Goal: Communication & Community: Answer question/provide support

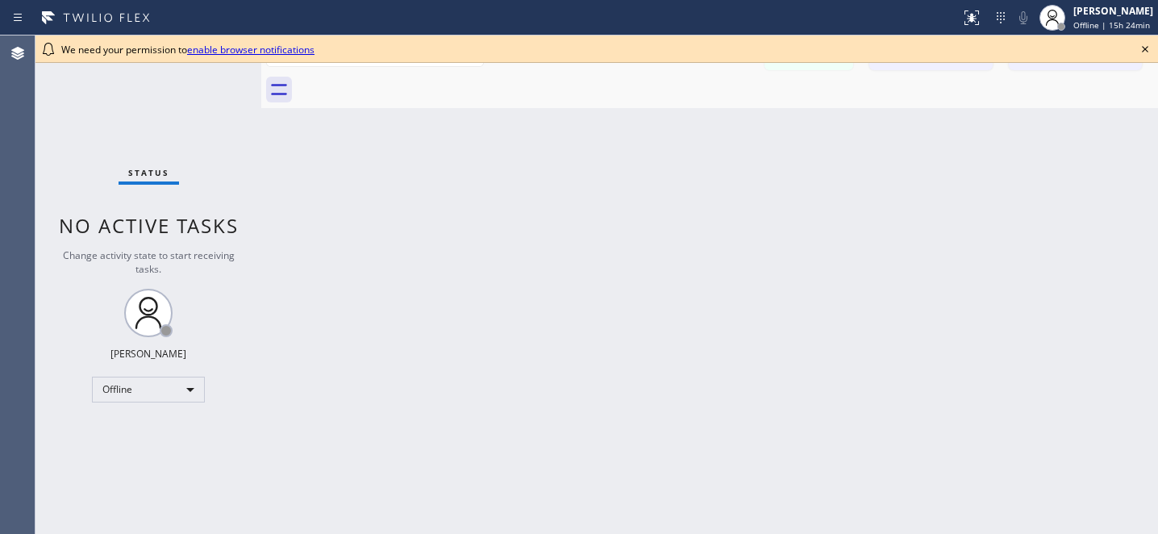
click at [1147, 52] on icon at bounding box center [1144, 48] width 19 height 19
click at [1144, 51] on icon at bounding box center [1144, 48] width 19 height 19
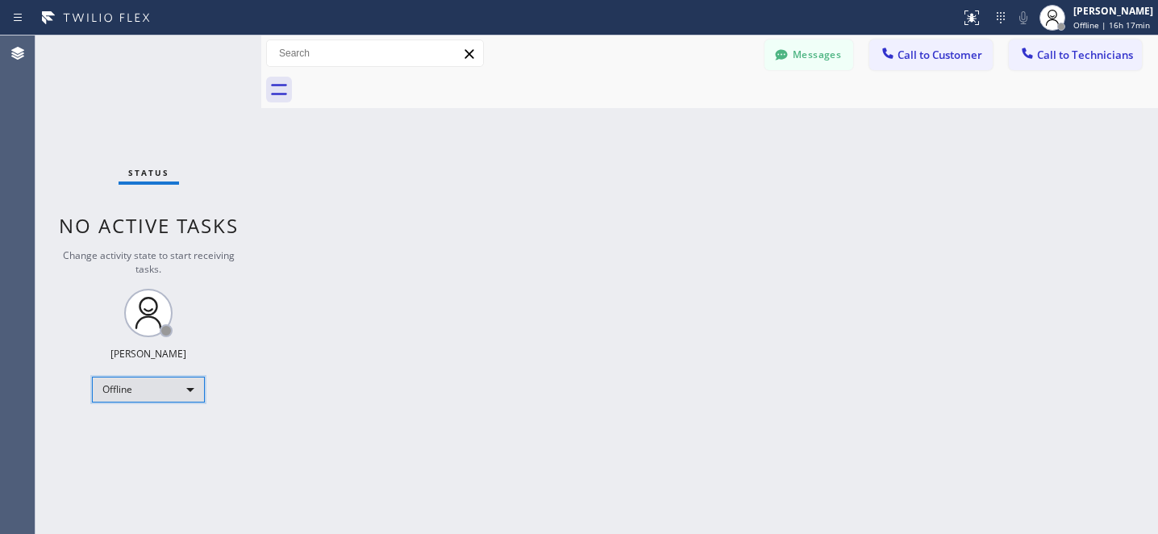
click at [144, 395] on div "Offline" at bounding box center [148, 389] width 113 height 26
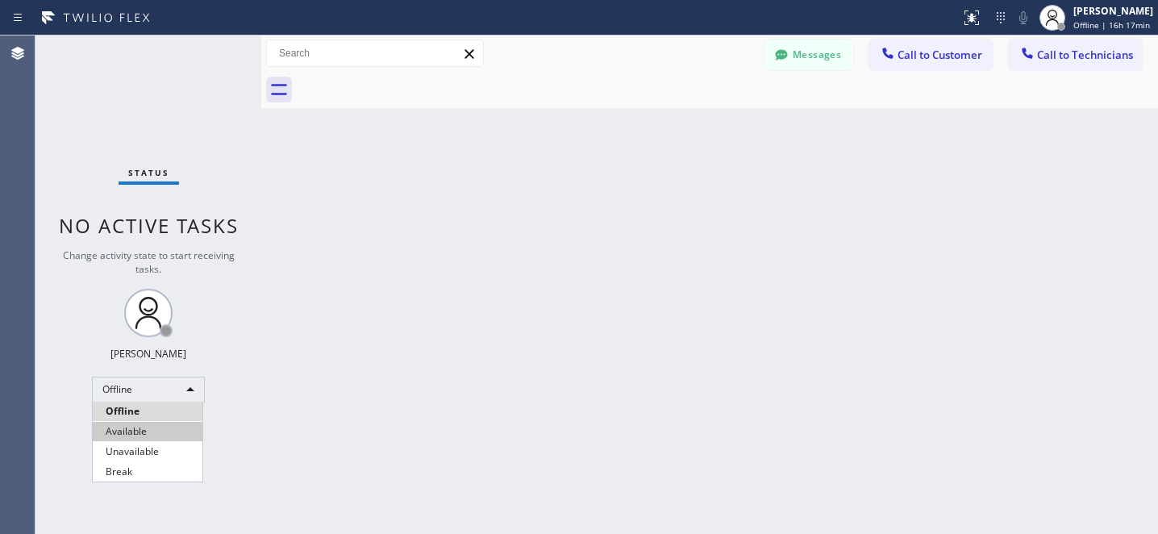
click at [146, 434] on li "Available" at bounding box center [148, 431] width 110 height 19
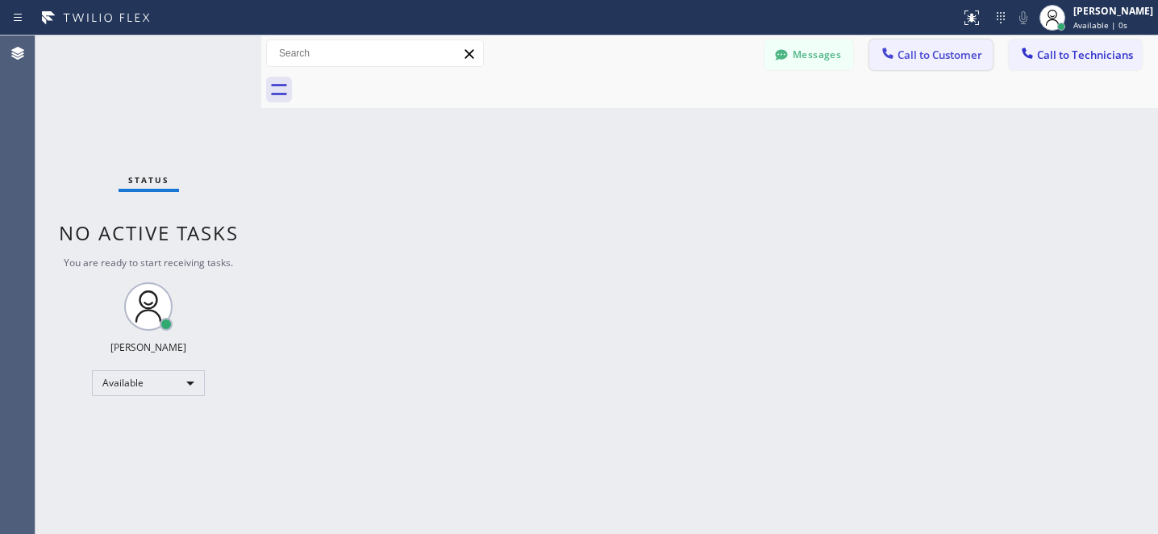
click at [956, 52] on span "Call to Customer" at bounding box center [939, 55] width 85 height 15
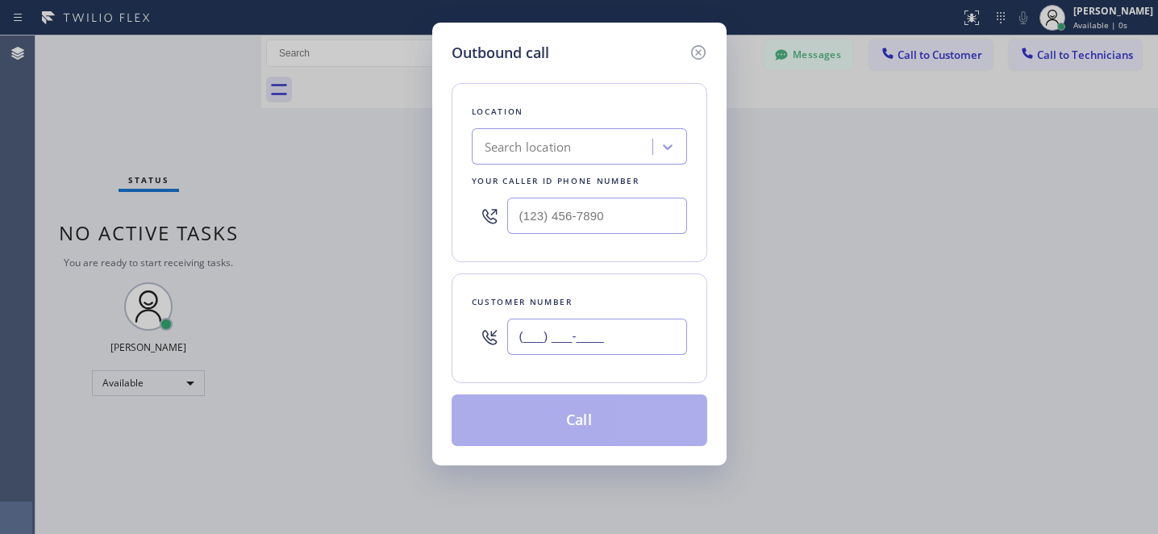
click at [641, 326] on input "(___) ___-____" at bounding box center [597, 336] width 180 height 36
paste input "818) 300-3059"
type input "(818) 300-3059"
click at [622, 150] on div "Search location" at bounding box center [564, 147] width 176 height 28
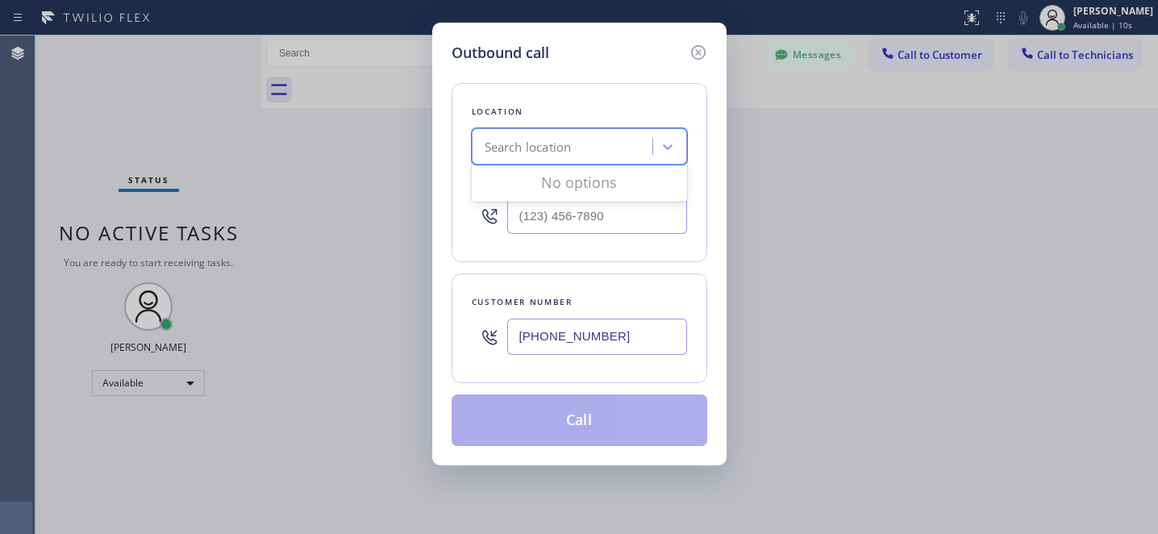
paste input "Valencia Appliance Repair"
type input "Valencia Appliance Repair"
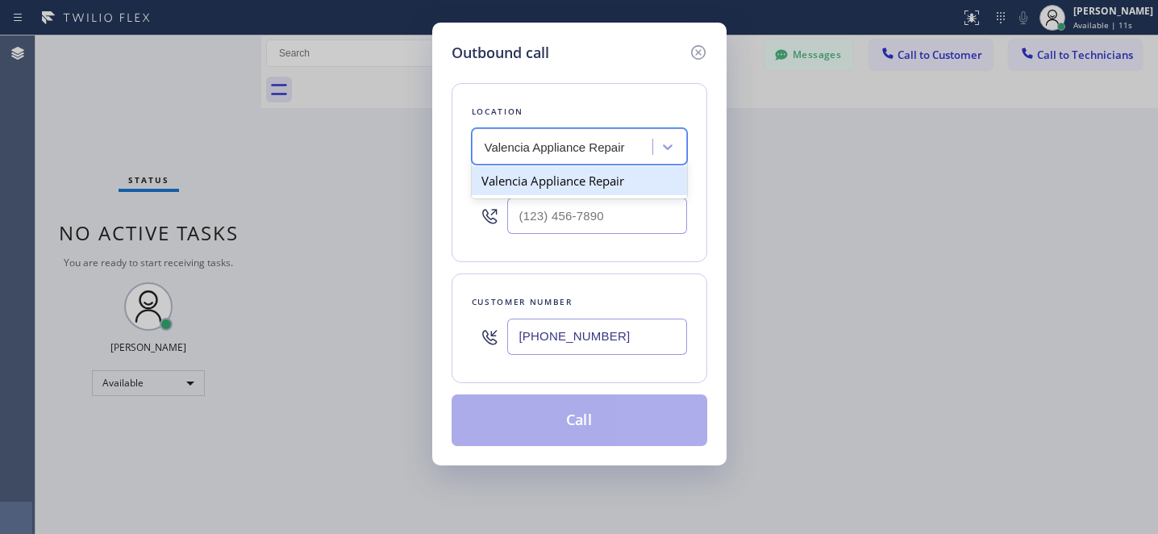
click at [563, 185] on div "Valencia Appliance Repair" at bounding box center [579, 180] width 215 height 29
type input "(661) 430-6263"
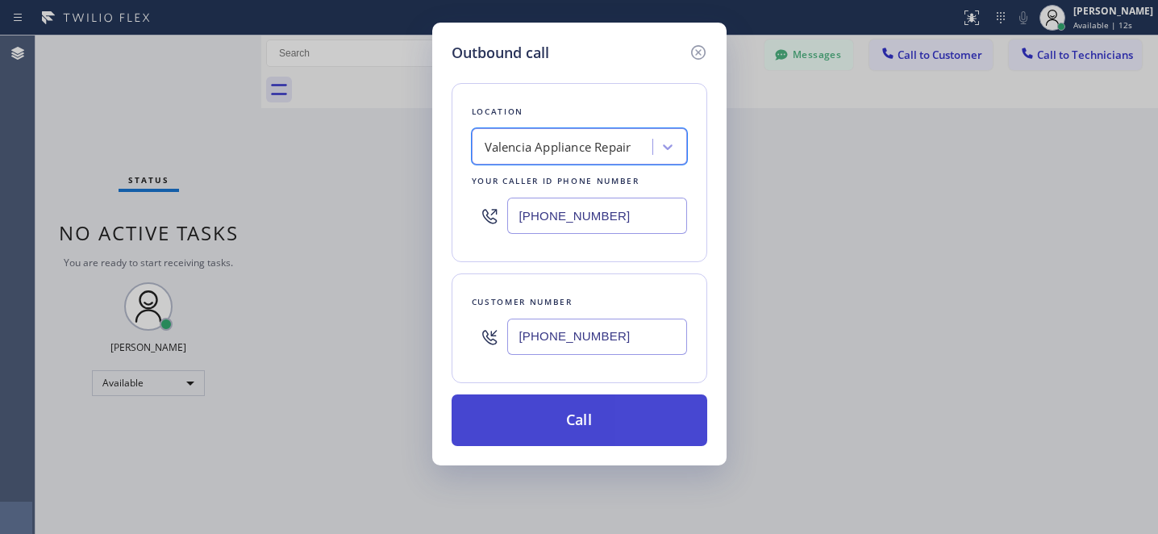
click at [647, 436] on button "Call" at bounding box center [579, 420] width 256 height 52
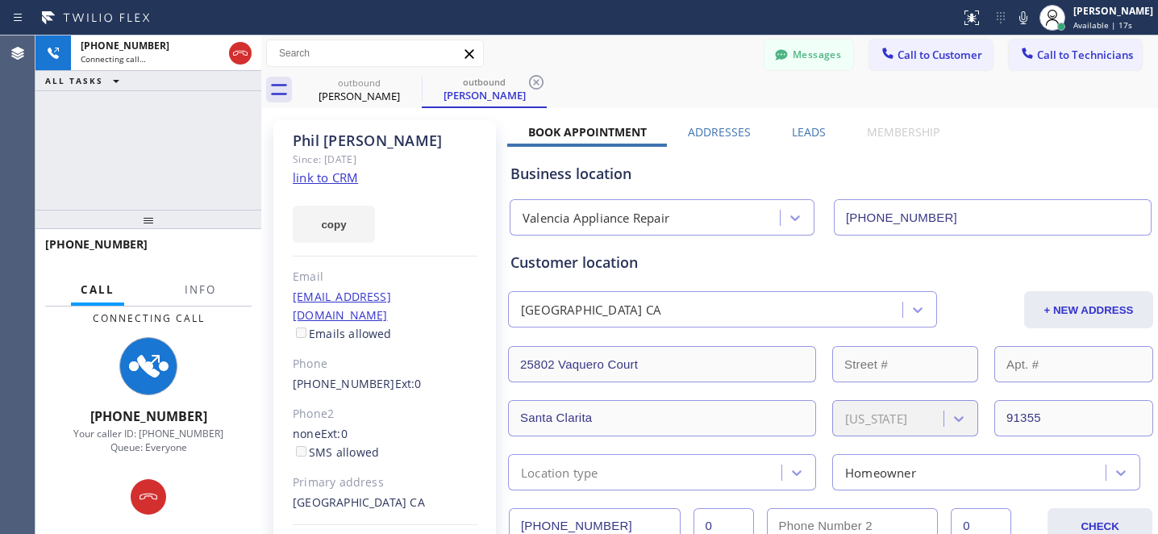
type input "(661) 430-6263"
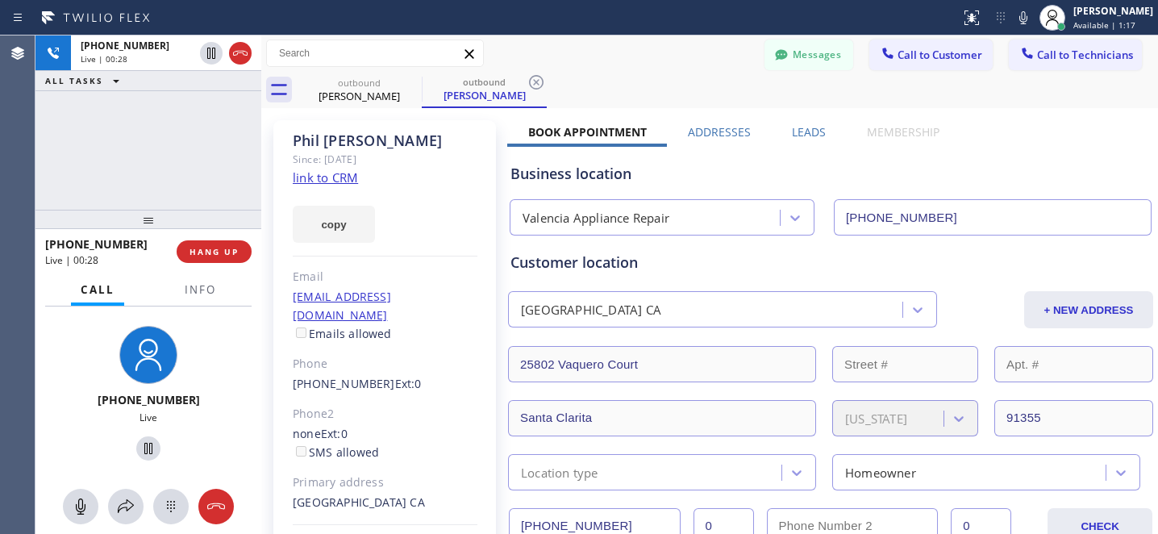
click at [235, 248] on span "HANG UP" at bounding box center [213, 251] width 49 height 11
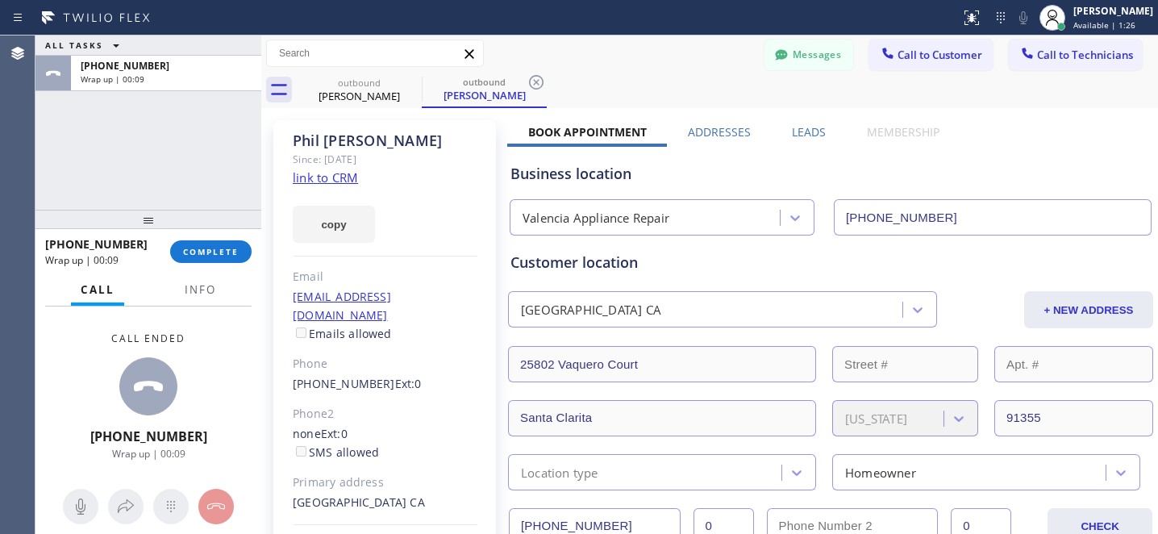
drag, startPoint x: 534, startPoint y: 75, endPoint x: 472, endPoint y: 78, distance: 63.0
click at [534, 77] on icon at bounding box center [535, 82] width 19 height 19
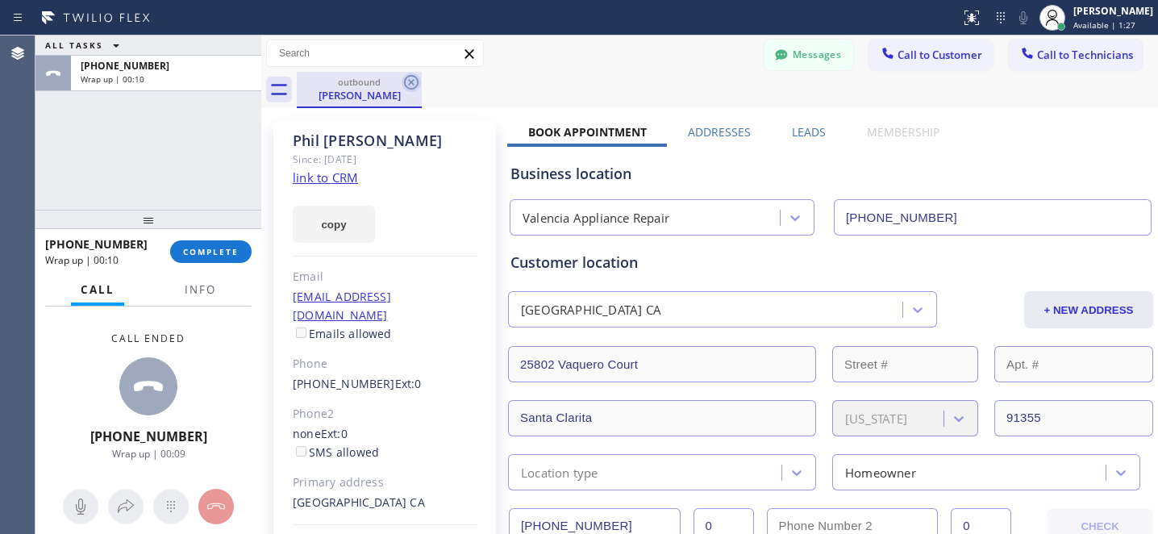
click at [411, 78] on icon at bounding box center [410, 82] width 19 height 19
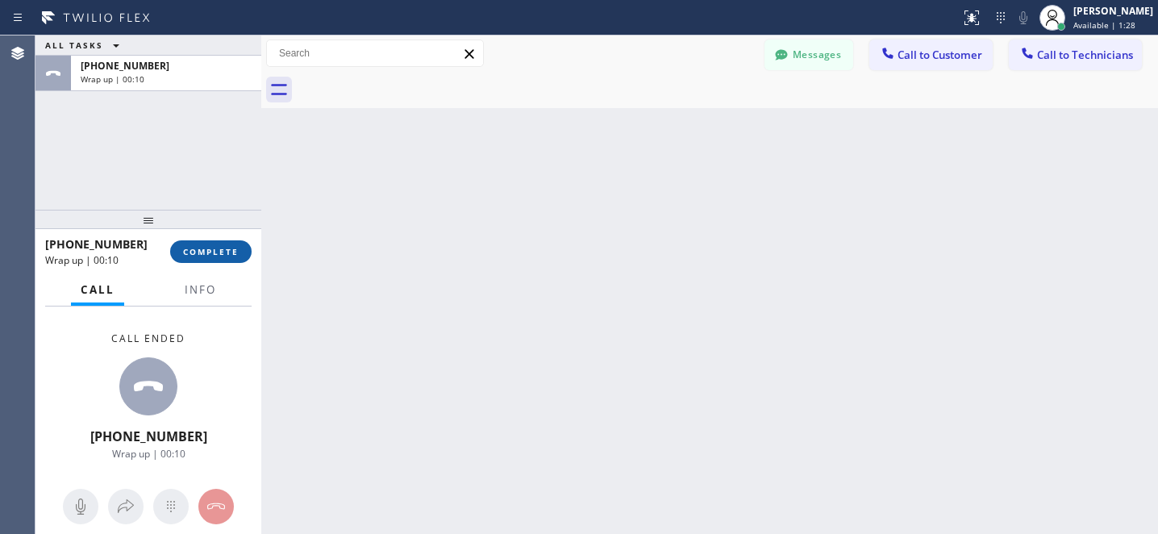
click at [236, 253] on span "COMPLETE" at bounding box center [211, 251] width 56 height 11
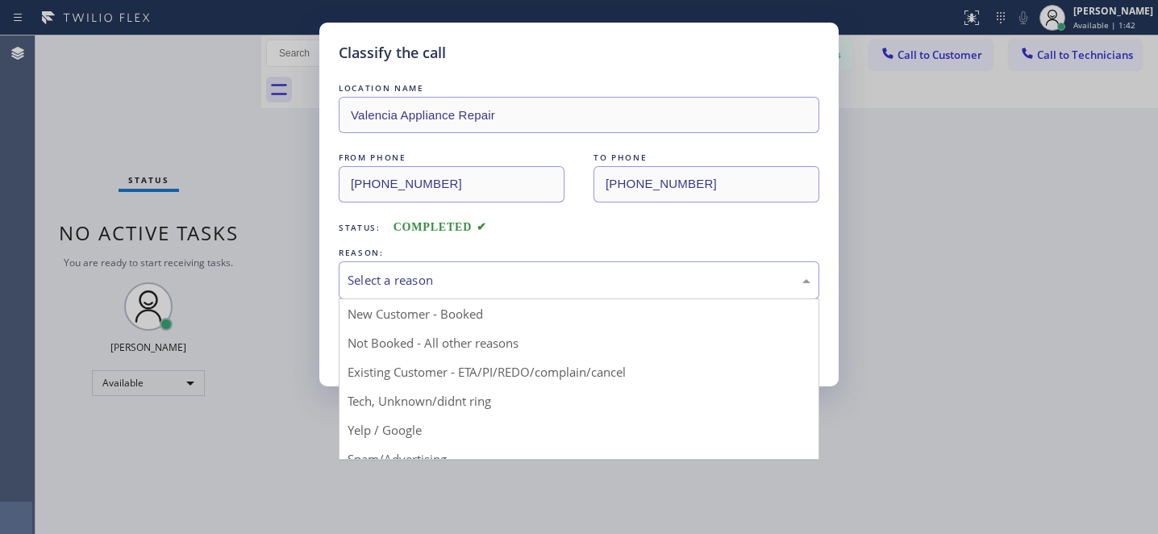
click at [578, 286] on div "Select a reason" at bounding box center [578, 280] width 463 height 19
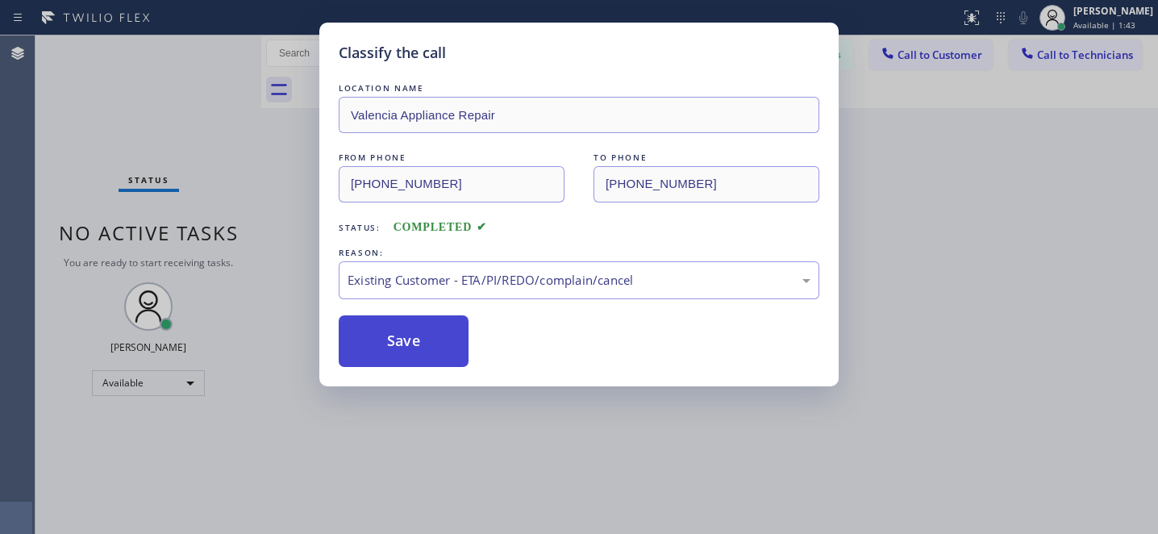
click at [429, 360] on button "Save" at bounding box center [404, 341] width 130 height 52
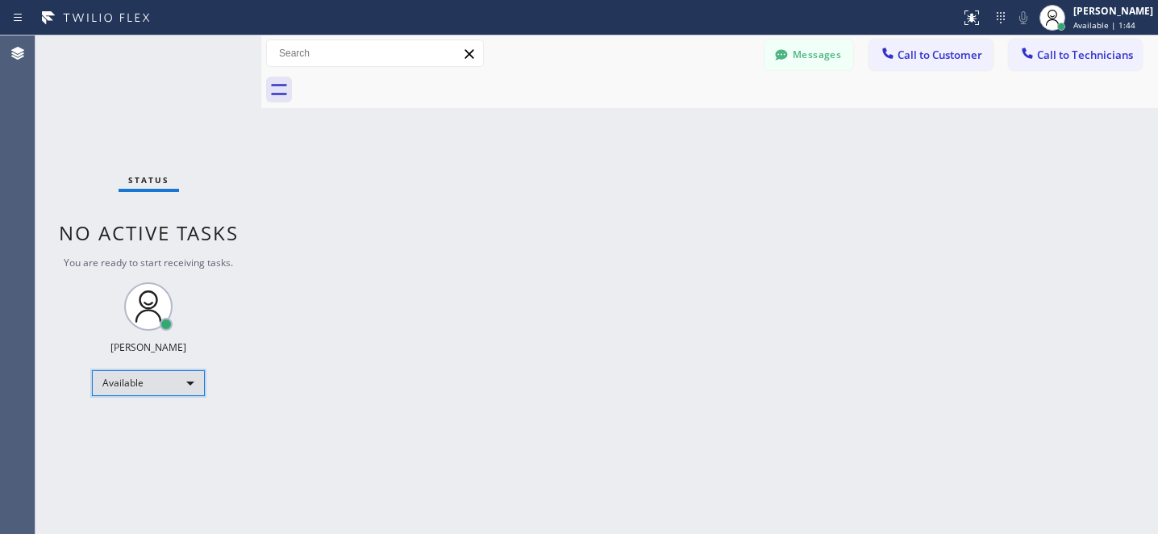
click at [142, 381] on div "Available" at bounding box center [148, 383] width 113 height 26
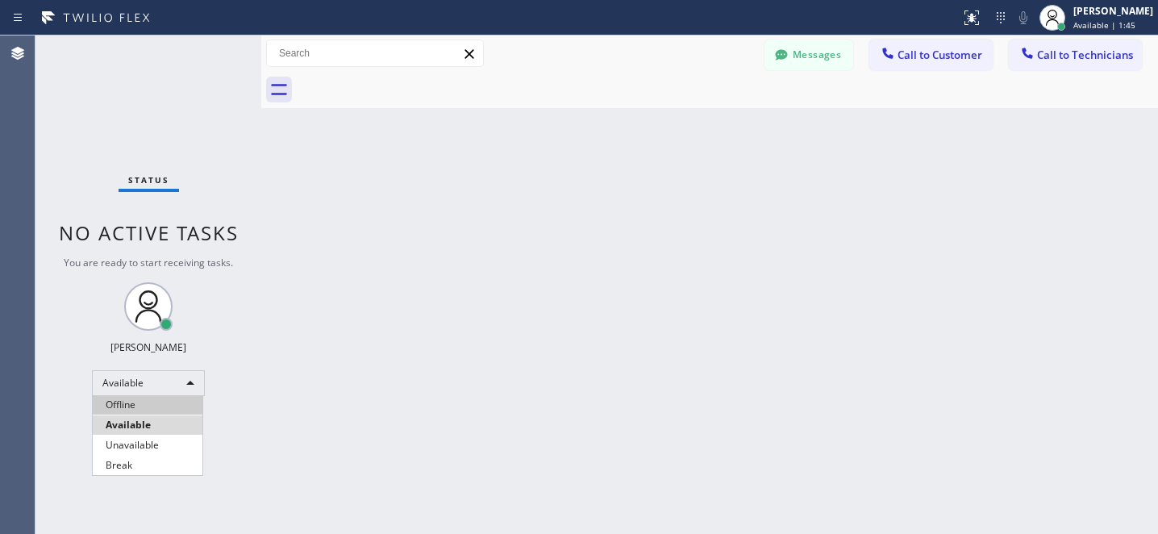
click at [151, 408] on li "Offline" at bounding box center [148, 404] width 110 height 19
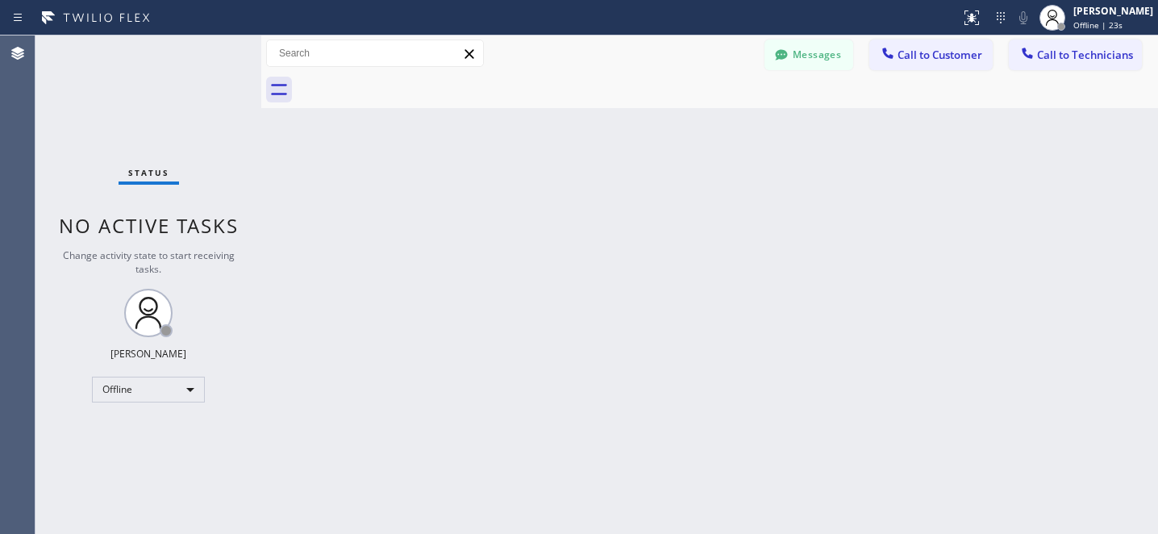
click at [811, 73] on div at bounding box center [727, 90] width 861 height 36
click at [813, 58] on button "Messages" at bounding box center [808, 54] width 89 height 31
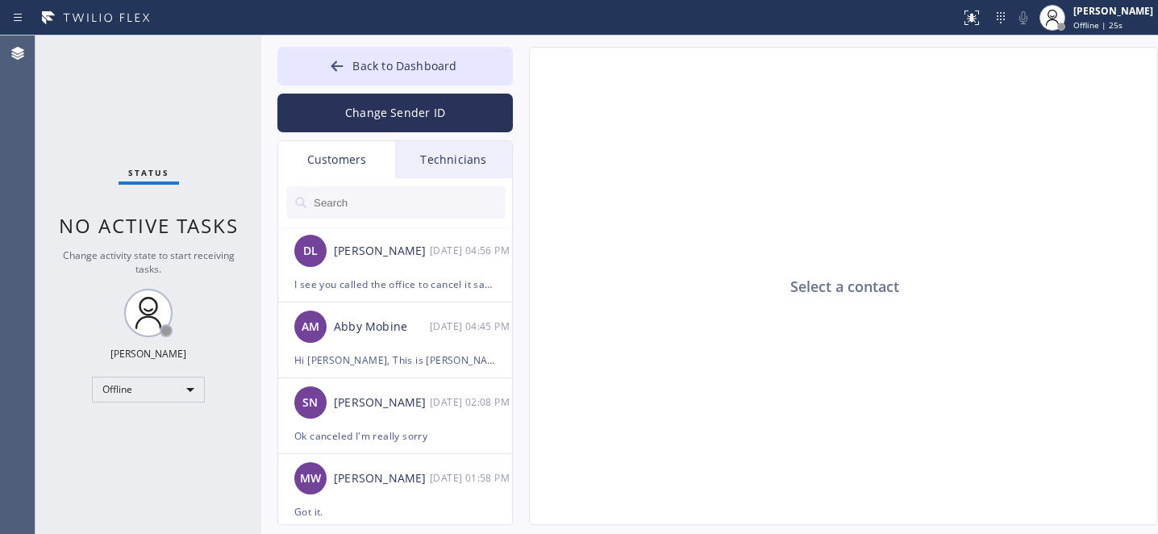
click at [357, 194] on input "text" at bounding box center [408, 202] width 193 height 32
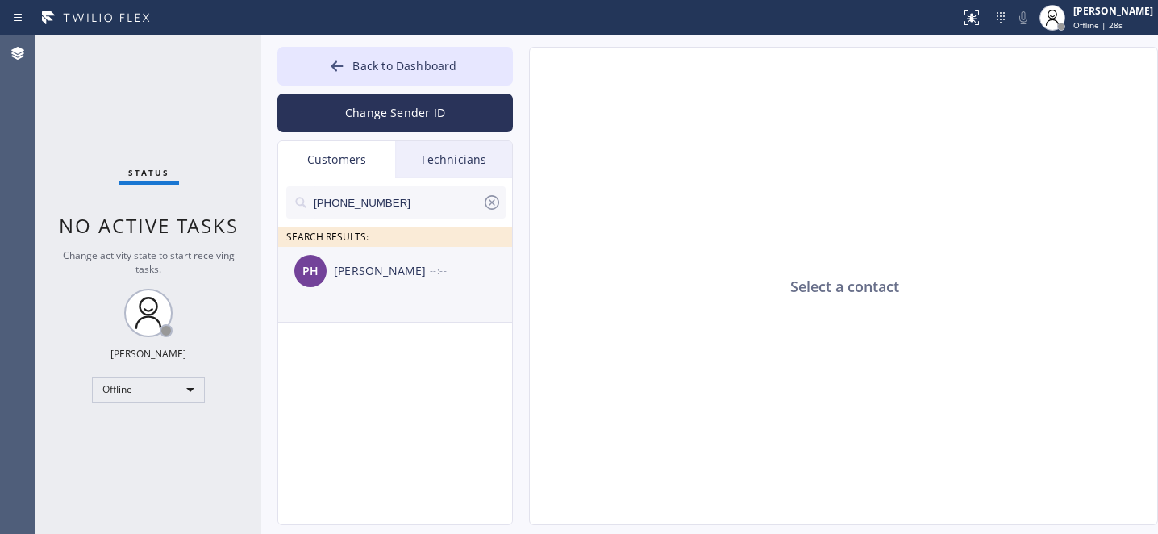
click at [360, 282] on div "PH Phil Hoge --:--" at bounding box center [395, 271] width 235 height 48
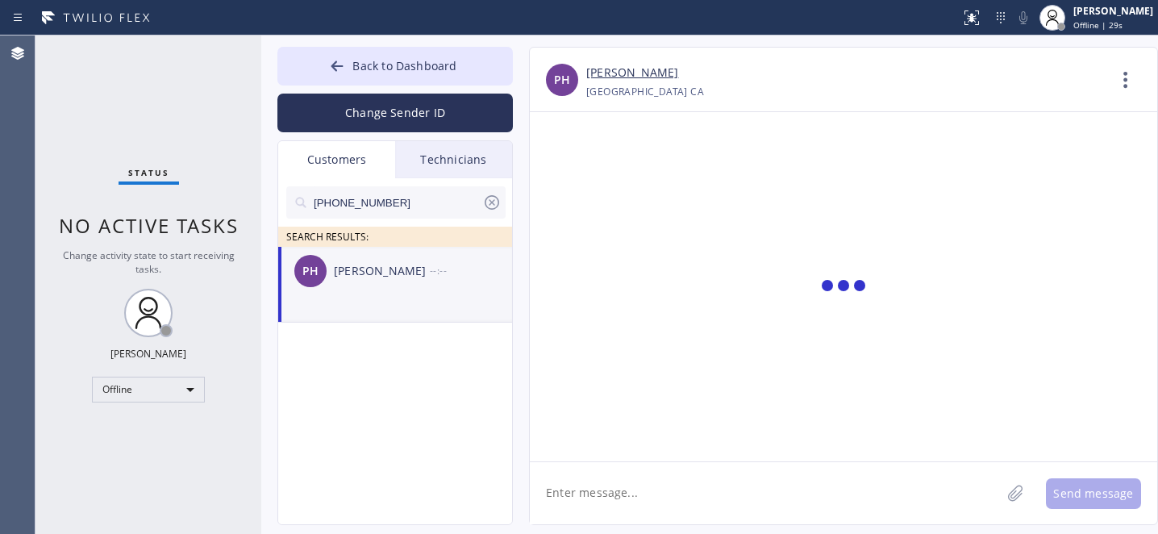
click at [655, 493] on textarea at bounding box center [765, 493] width 471 height 62
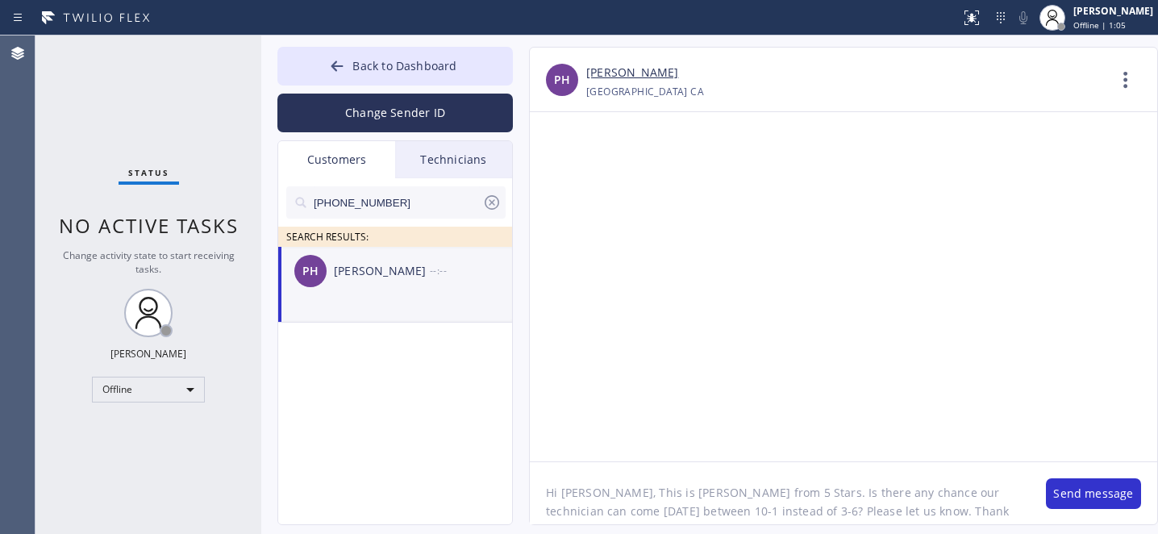
type textarea "Hi Phil, This is Daniel from 5 Stars. Is there any chance our technician can co…"
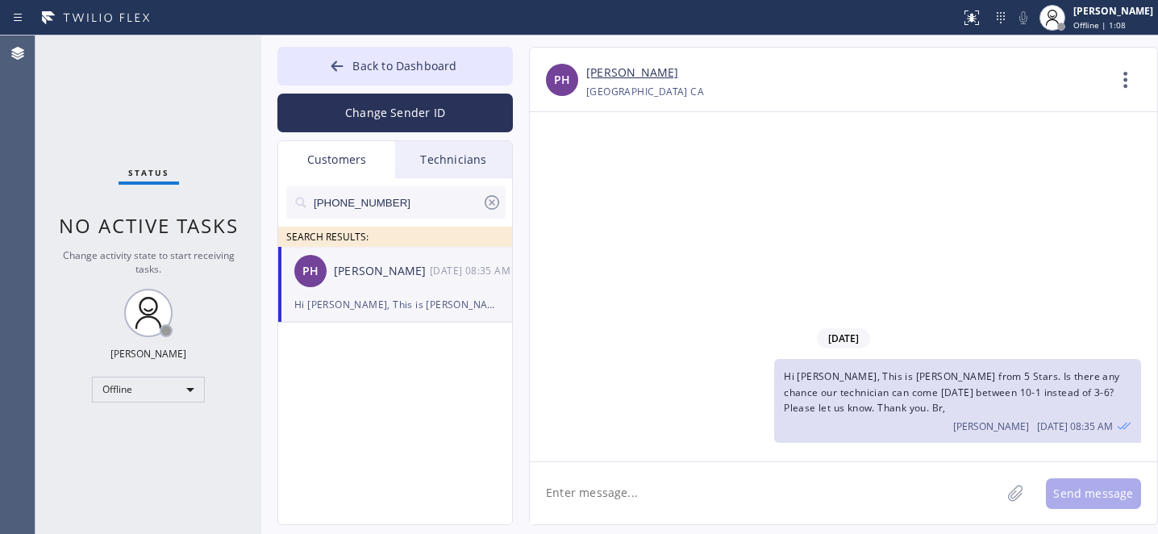
click at [492, 205] on icon at bounding box center [491, 202] width 19 height 19
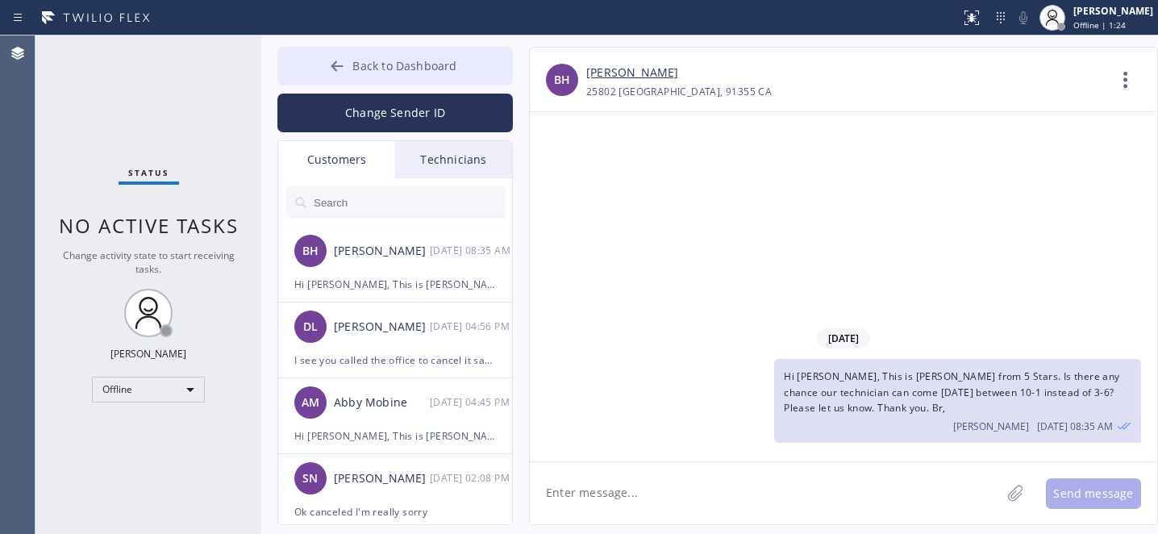
click at [365, 67] on span "Back to Dashboard" at bounding box center [404, 65] width 104 height 15
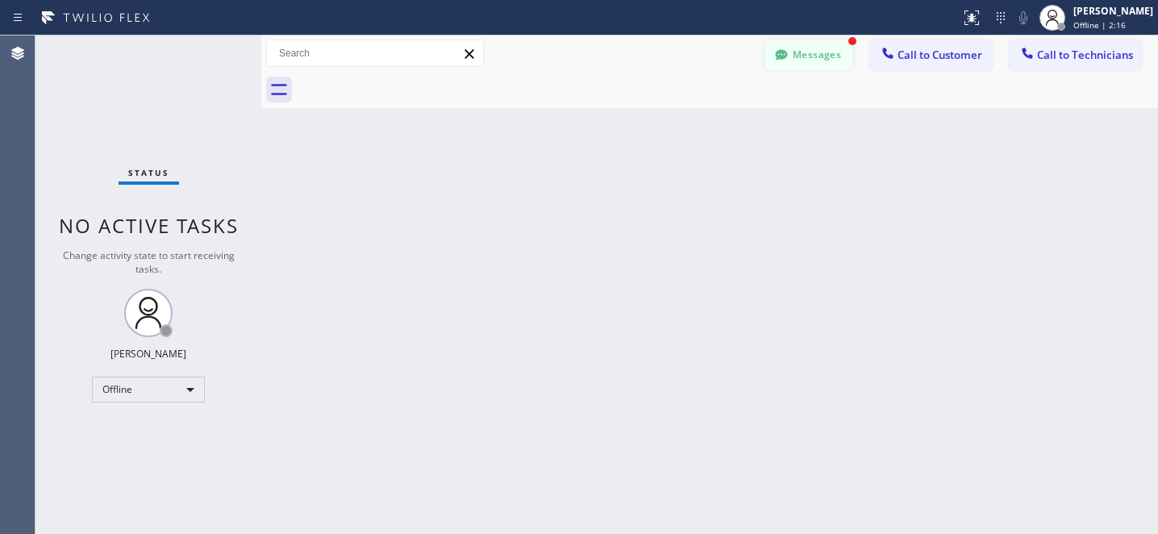
click at [804, 52] on button "Messages" at bounding box center [808, 54] width 89 height 31
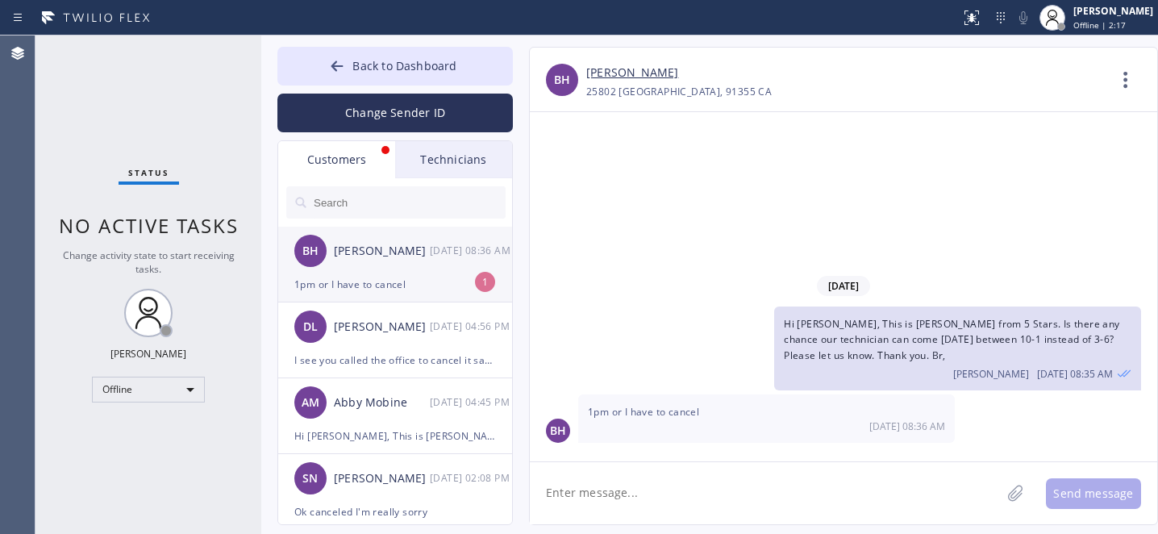
click at [373, 275] on div "1pm or I have to cancel" at bounding box center [395, 284] width 202 height 19
click at [635, 487] on textarea at bounding box center [765, 493] width 471 height 62
click at [613, 73] on link "Bill Hoge" at bounding box center [632, 73] width 92 height 19
click at [635, 480] on textarea at bounding box center [765, 493] width 471 height 62
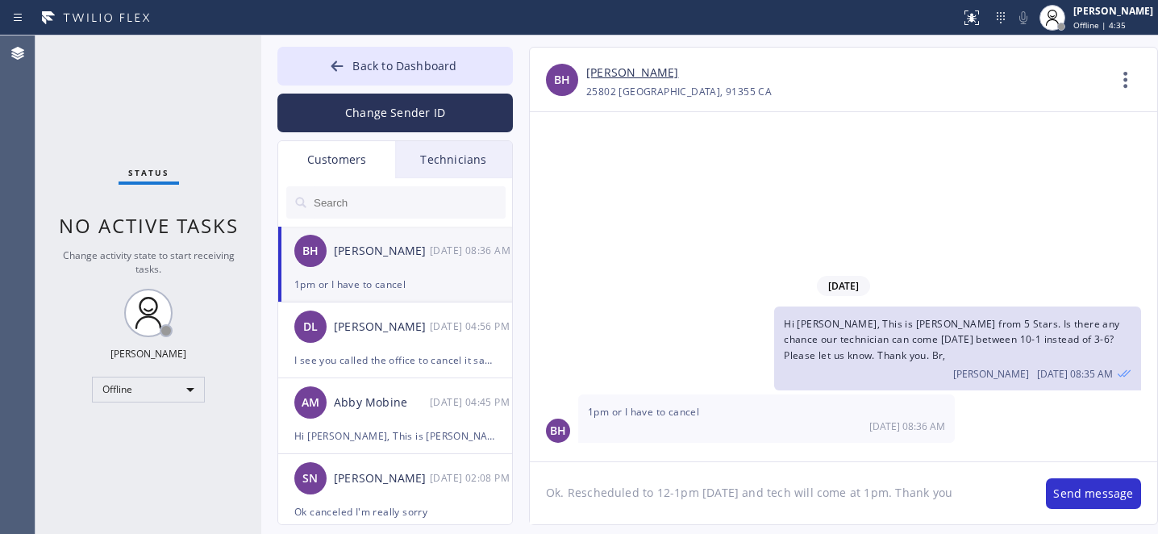
type textarea "Ok. Rescheduled to 12-1pm today and tech will come at 1pm. Thank you."
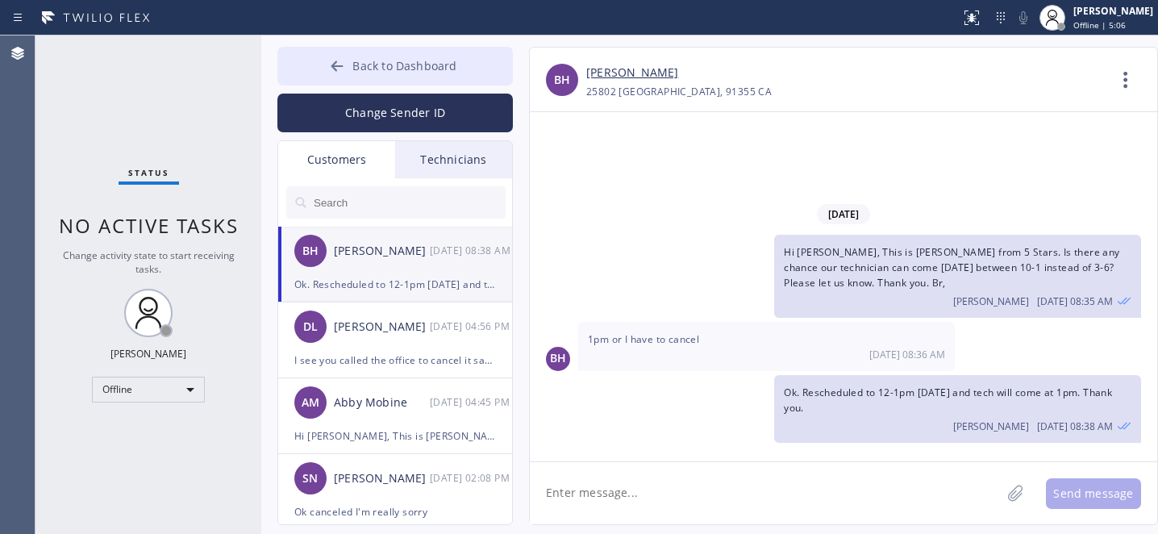
click at [371, 63] on span "Back to Dashboard" at bounding box center [404, 65] width 104 height 15
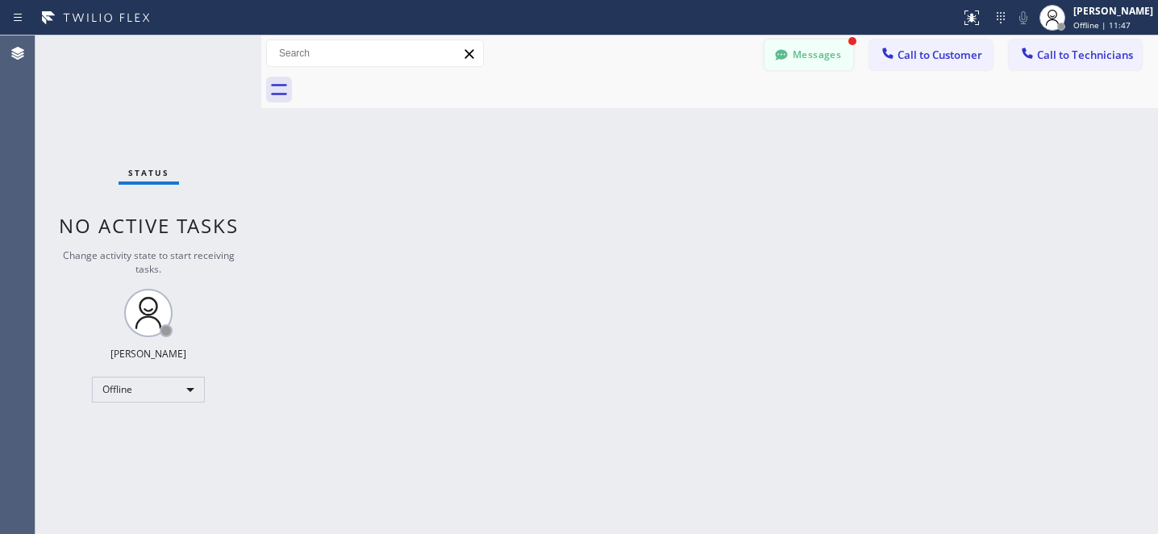
click at [825, 44] on button "Messages" at bounding box center [808, 54] width 89 height 31
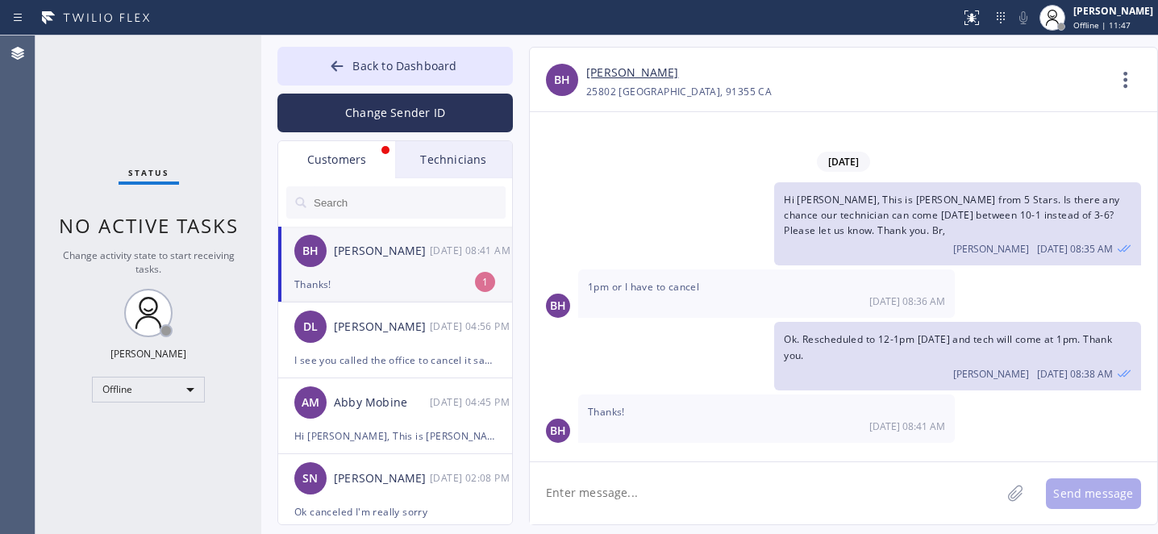
click at [398, 272] on div "BH Bill Hoge 09/24 08:41 AM" at bounding box center [395, 251] width 235 height 48
click at [665, 481] on textarea at bounding box center [765, 493] width 471 height 62
type textarea "Welcome"
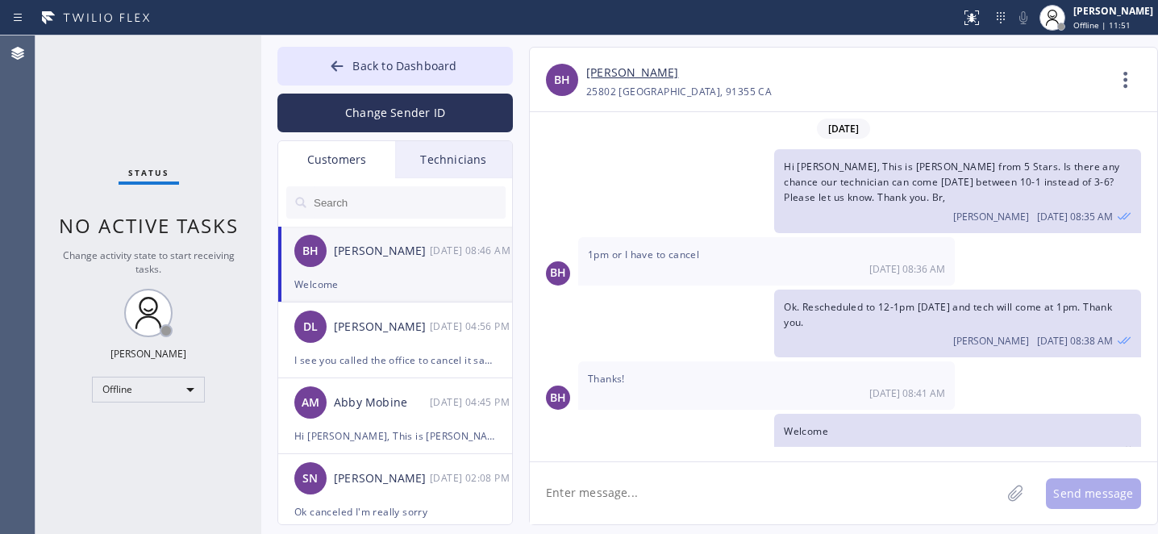
scroll to position [21, 0]
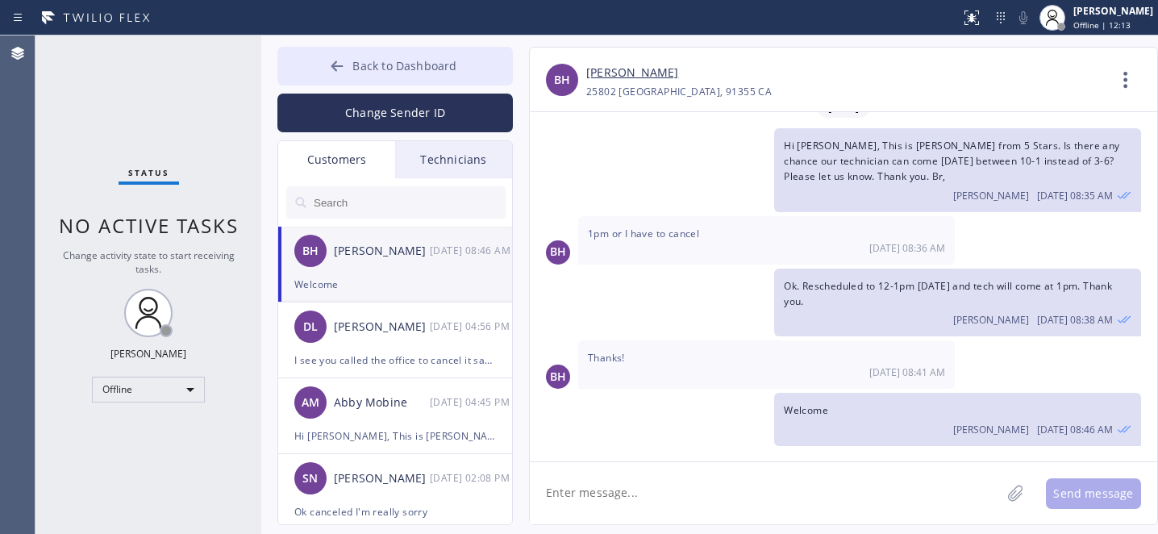
click at [339, 67] on icon at bounding box center [337, 66] width 16 height 16
